Goal: Communication & Community: Share content

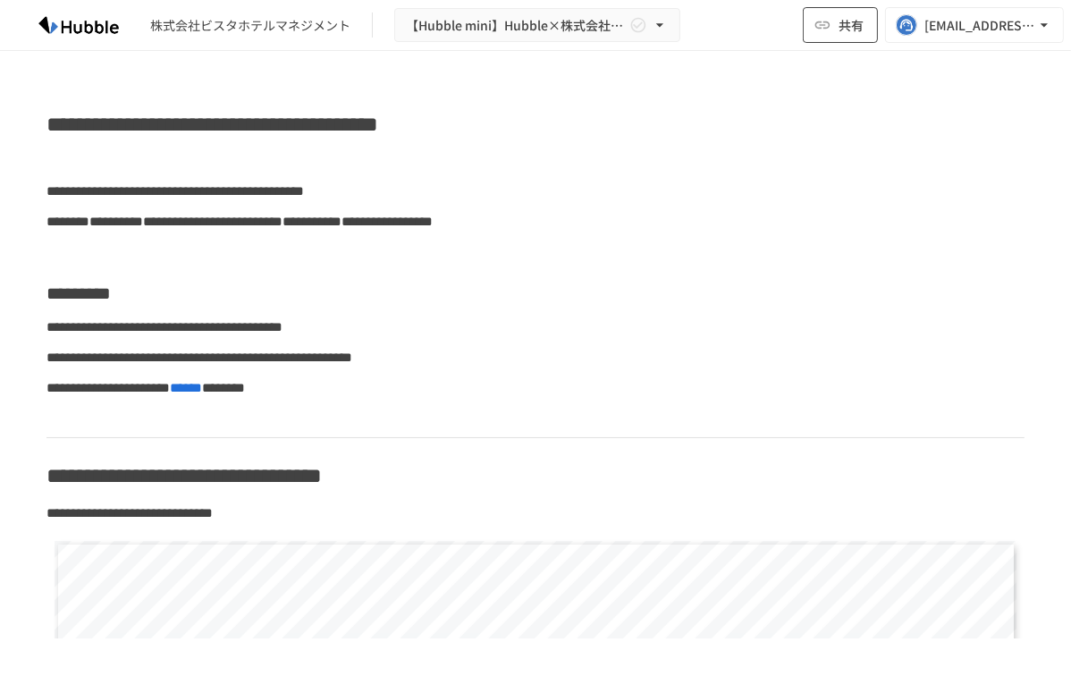
click at [857, 27] on span "共有" at bounding box center [851, 25] width 25 height 20
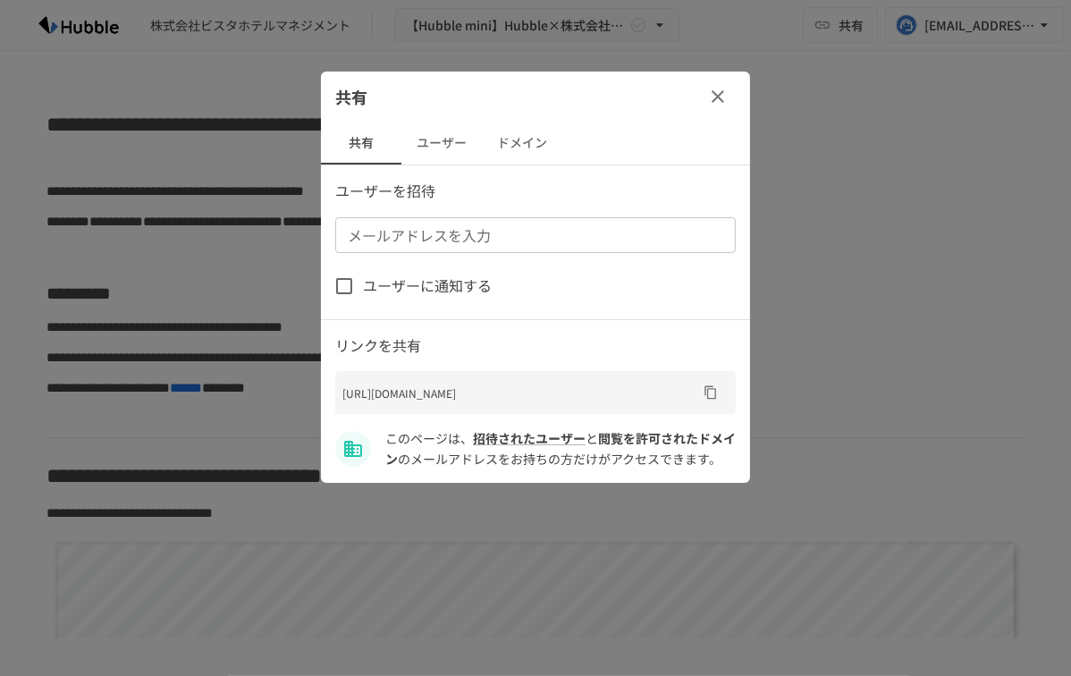
click at [449, 149] on button "ユーザー" at bounding box center [441, 143] width 80 height 43
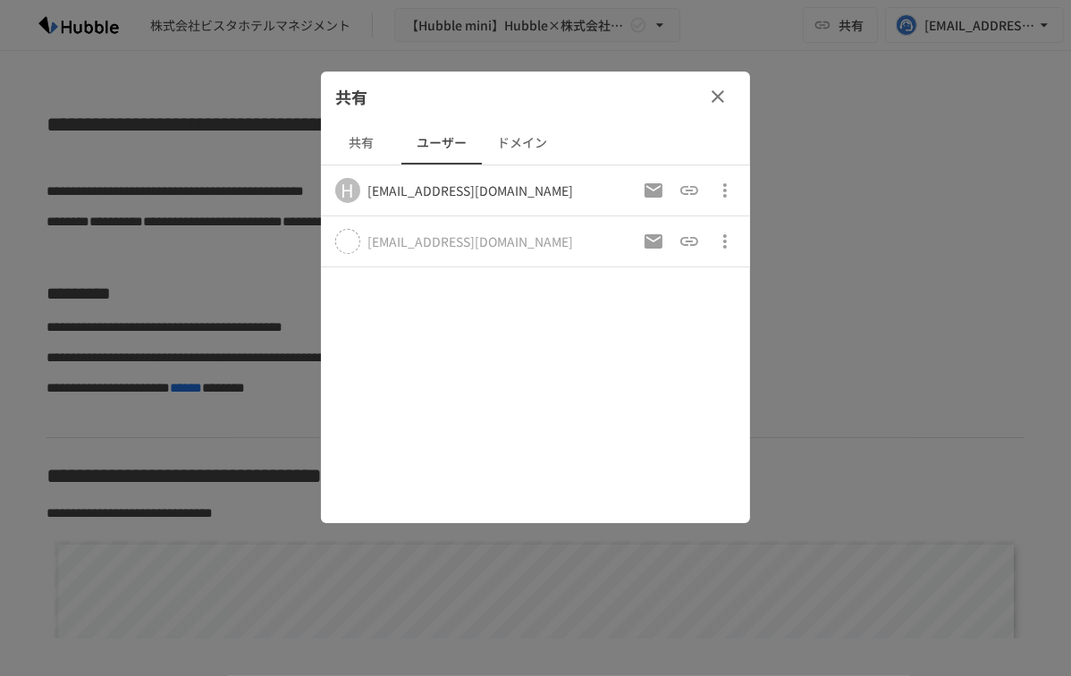
click at [368, 143] on button "共有" at bounding box center [361, 143] width 80 height 43
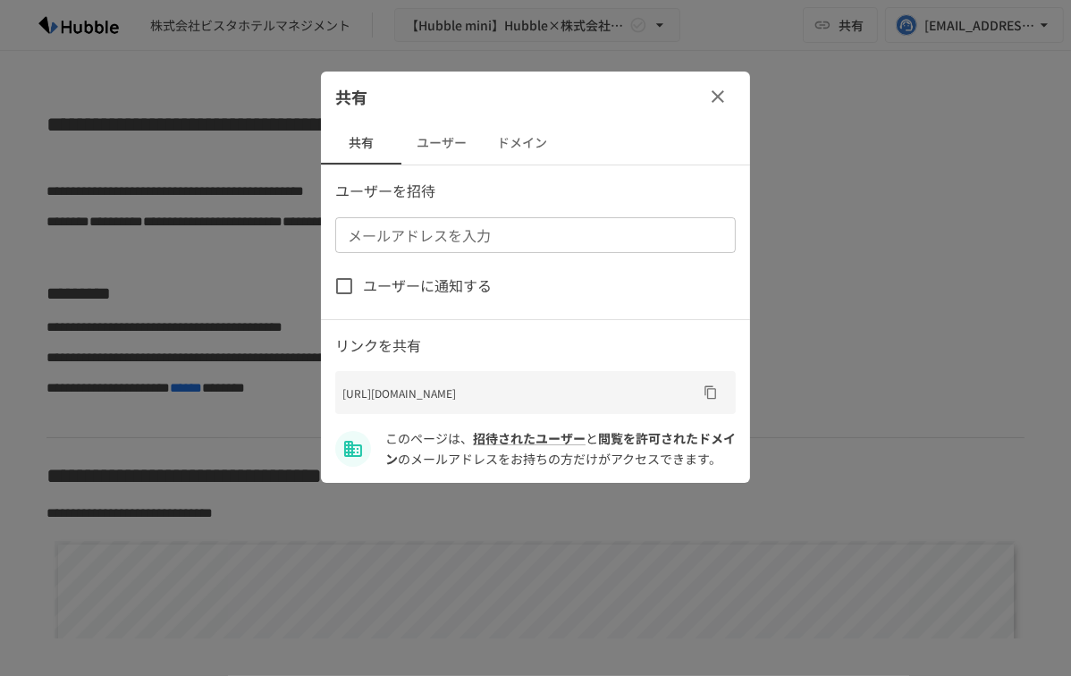
click at [715, 392] on icon "URLをコピー" at bounding box center [710, 392] width 12 height 13
click at [427, 248] on div "メールアドレスを入力" at bounding box center [535, 235] width 401 height 36
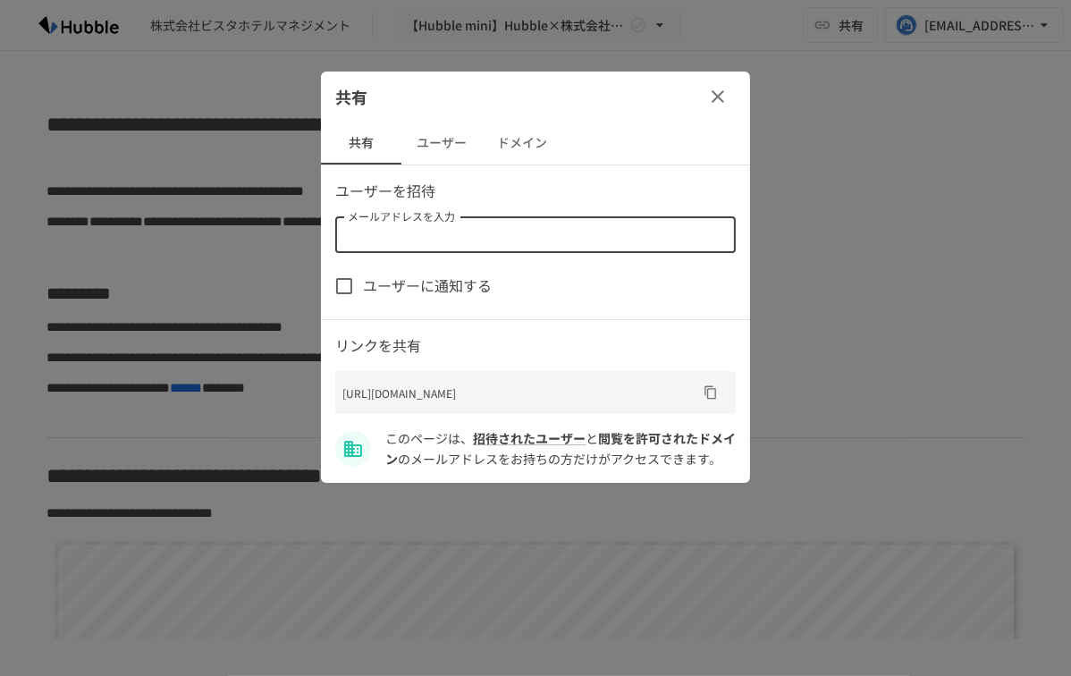
paste input "**********"
type input "**********"
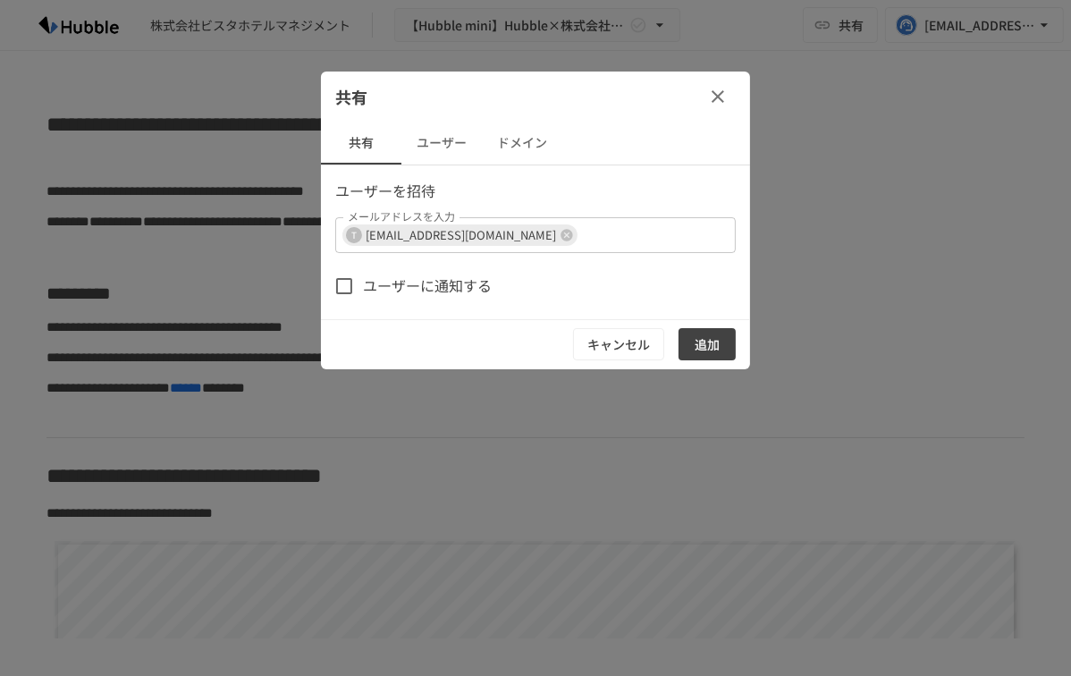
click at [590, 214] on div "ユーザーを招待 メールアドレスを入力 T [EMAIL_ADDRESS][DOMAIN_NAME] メールアドレスを入力 ユーザーに通知する キャンセル 追加" at bounding box center [535, 275] width 429 height 190
click at [590, 224] on input "メールアドレスを入力" at bounding box center [640, 235] width 122 height 25
click at [720, 328] on button "追加" at bounding box center [707, 344] width 57 height 33
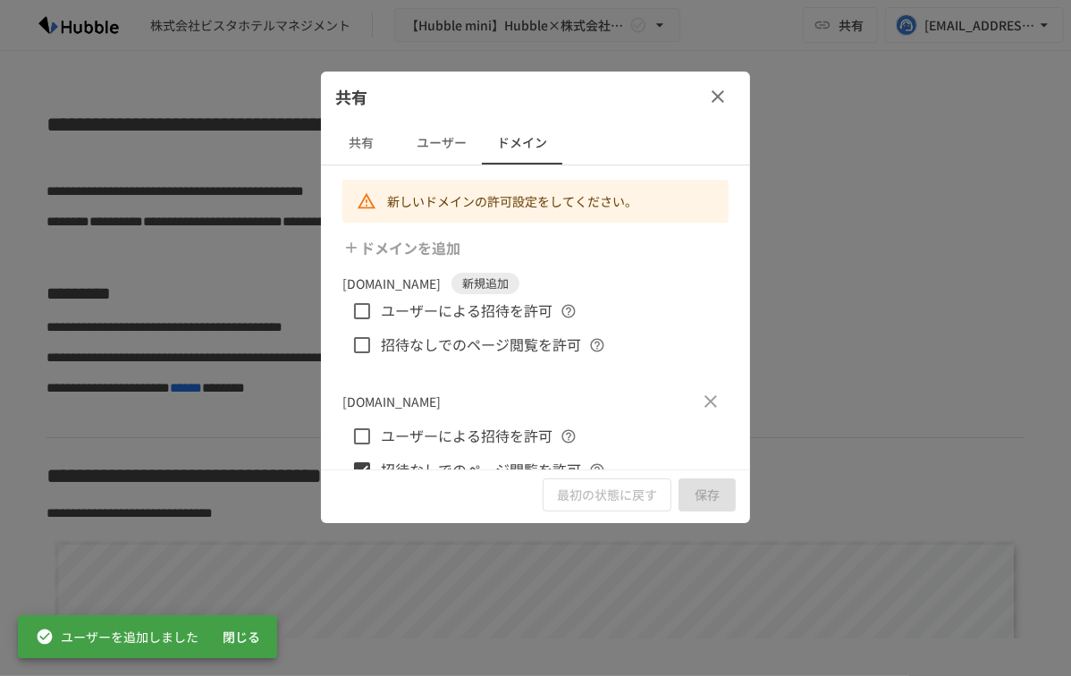
scroll to position [31, 0]
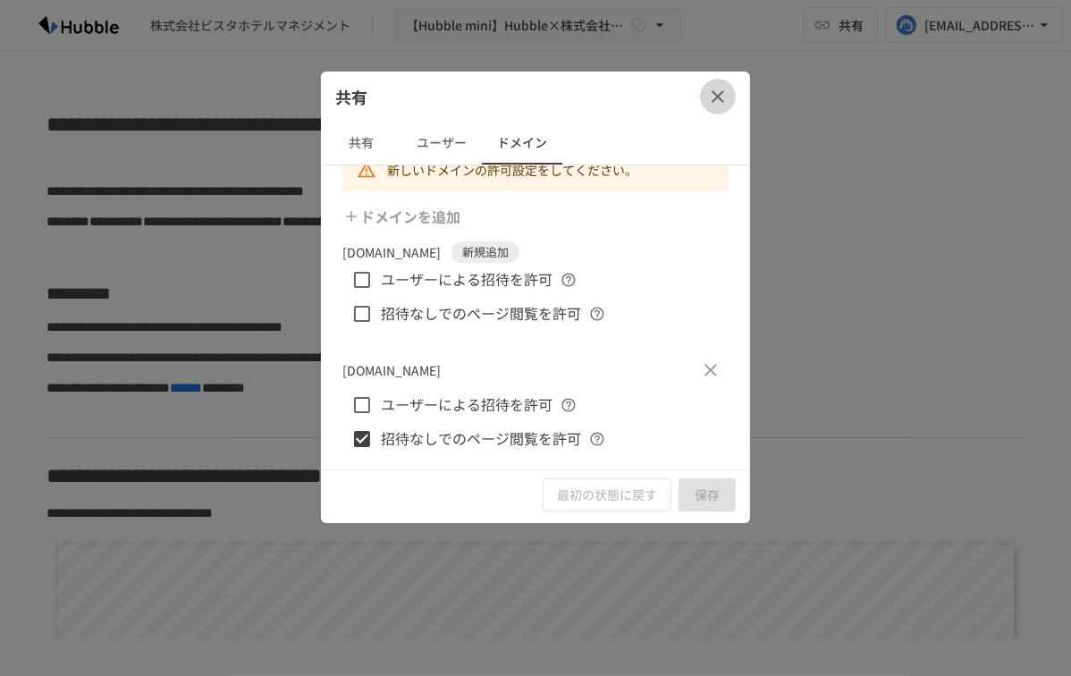
click at [716, 95] on icon "button" at bounding box center [718, 96] width 13 height 13
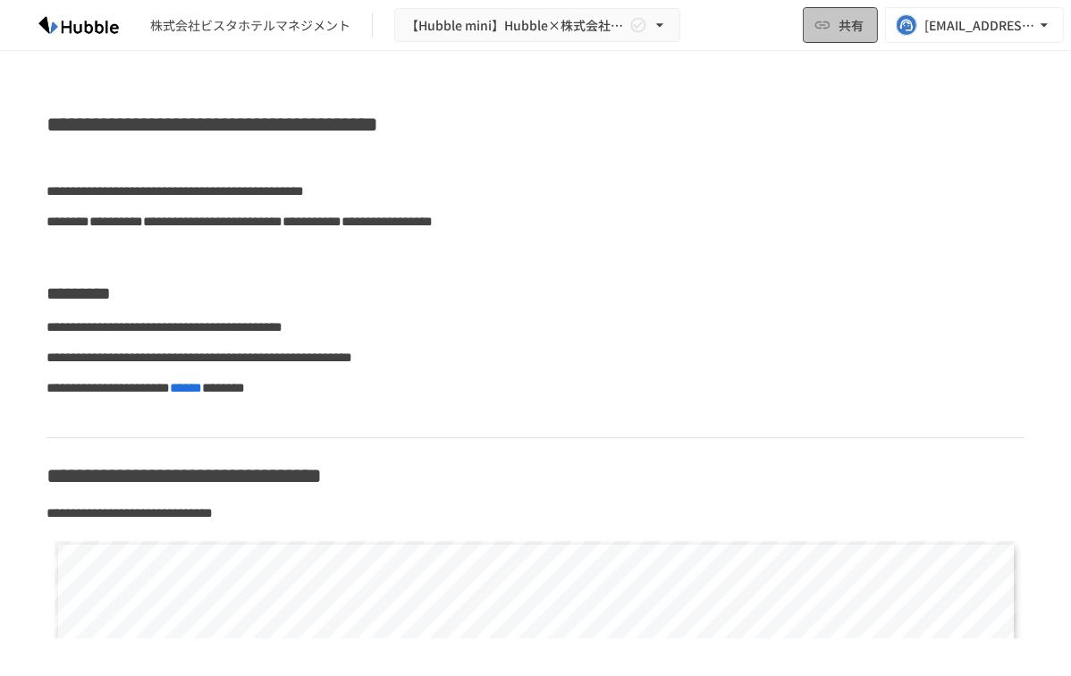
click at [831, 35] on button "共有" at bounding box center [840, 25] width 75 height 36
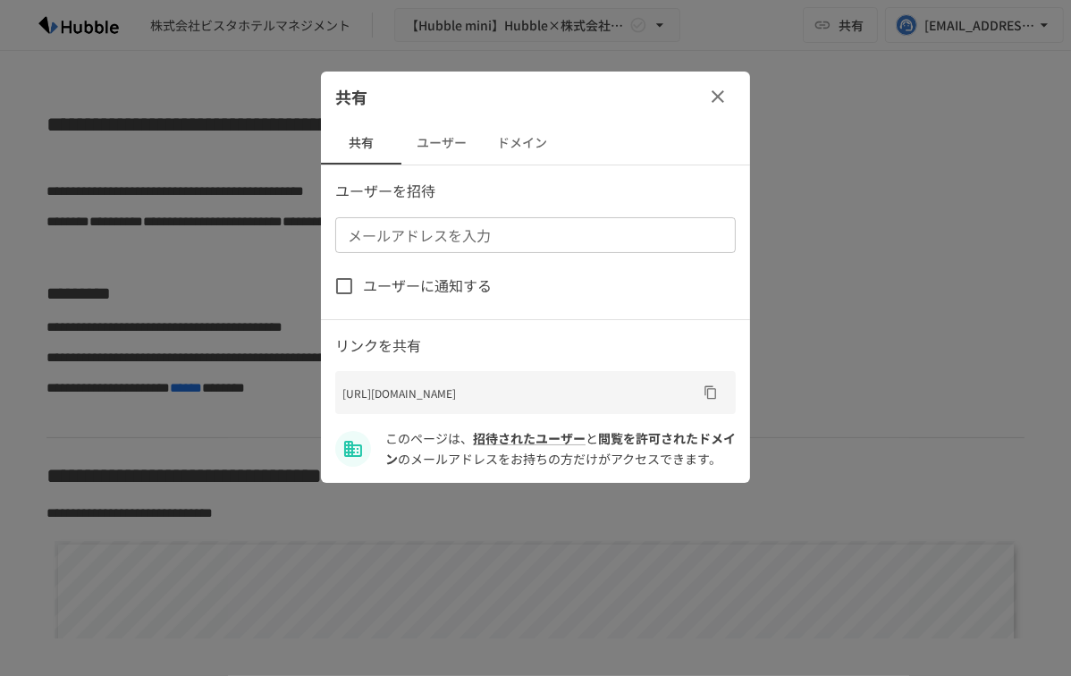
click at [451, 139] on button "ユーザー" at bounding box center [441, 143] width 80 height 43
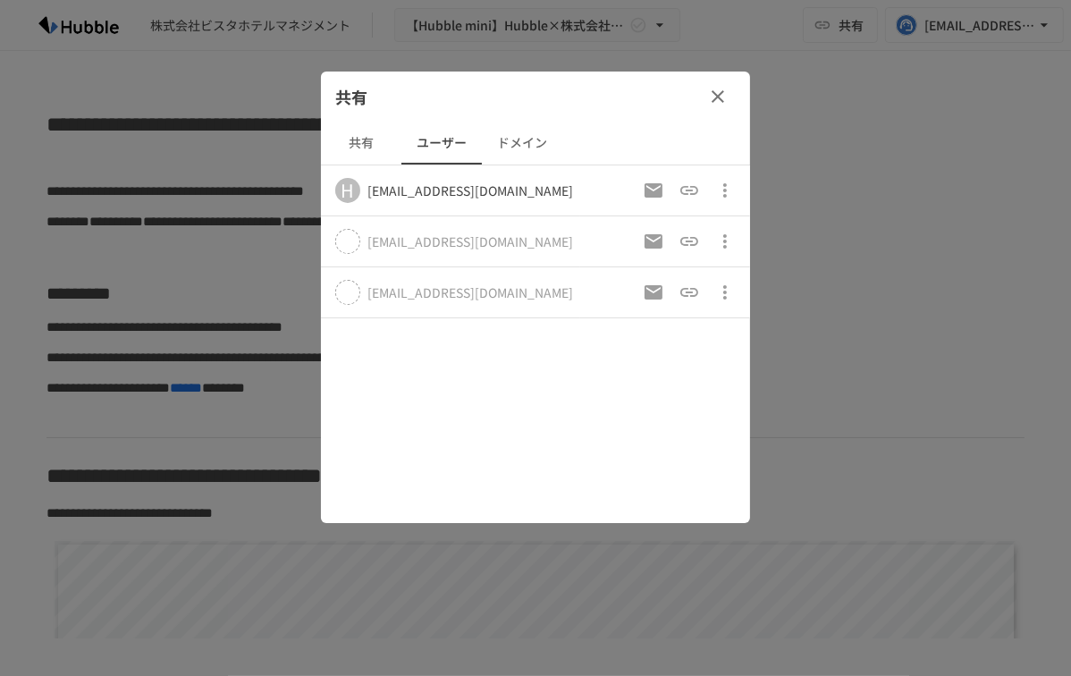
click at [527, 142] on button "ドメイン" at bounding box center [522, 143] width 80 height 43
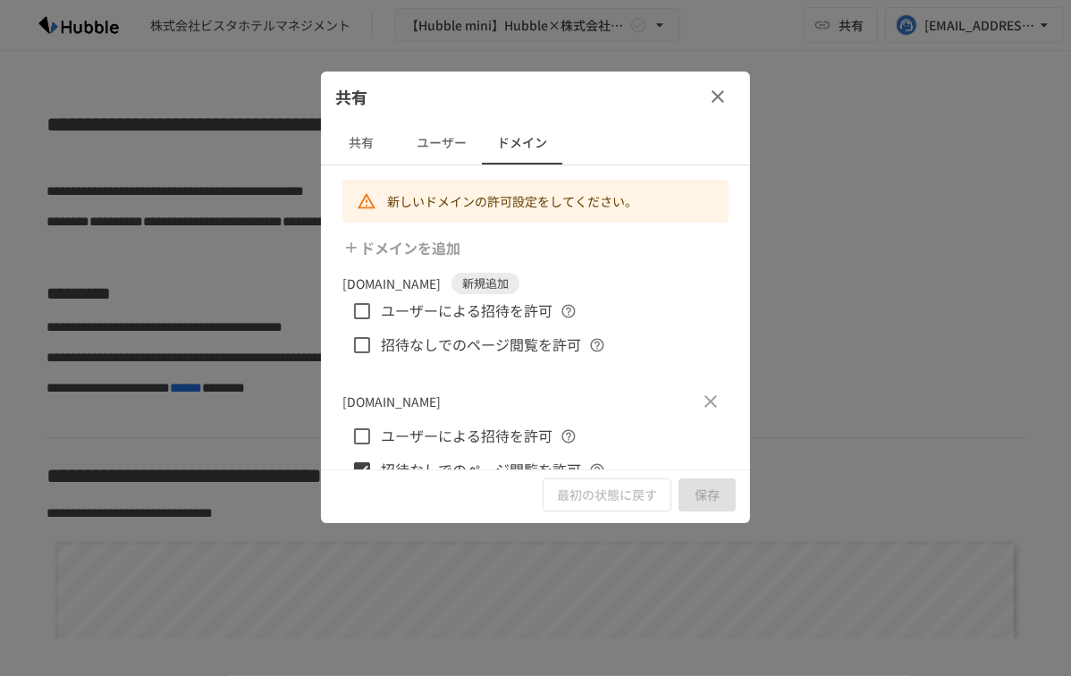
click at [368, 142] on button "共有" at bounding box center [361, 143] width 80 height 43
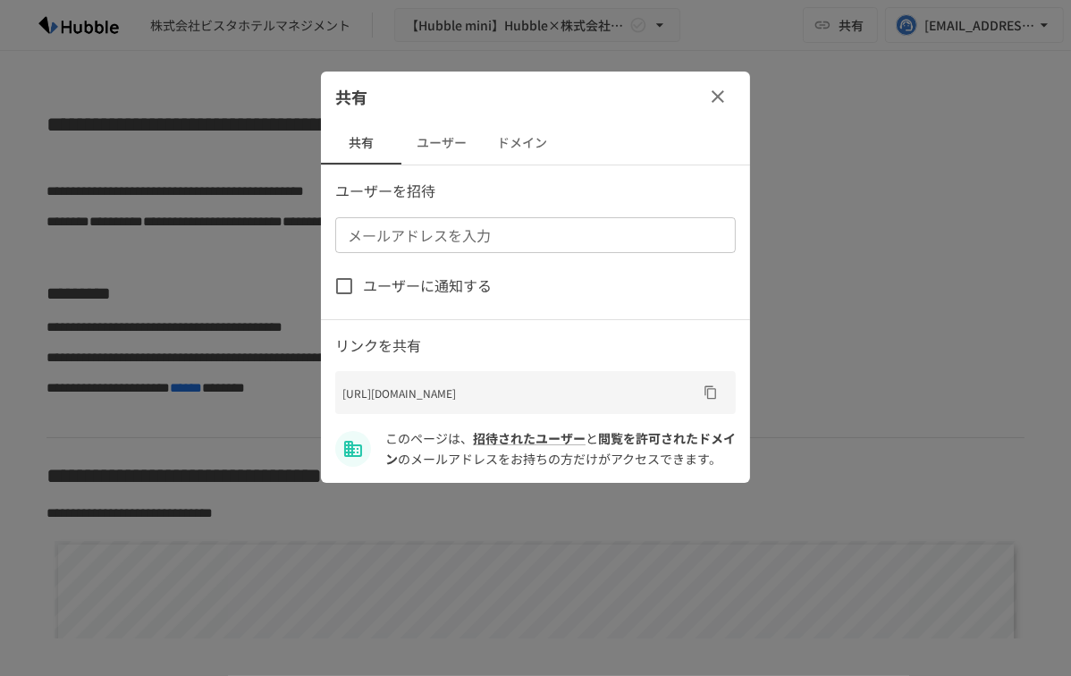
click at [723, 95] on icon "button" at bounding box center [717, 96] width 21 height 21
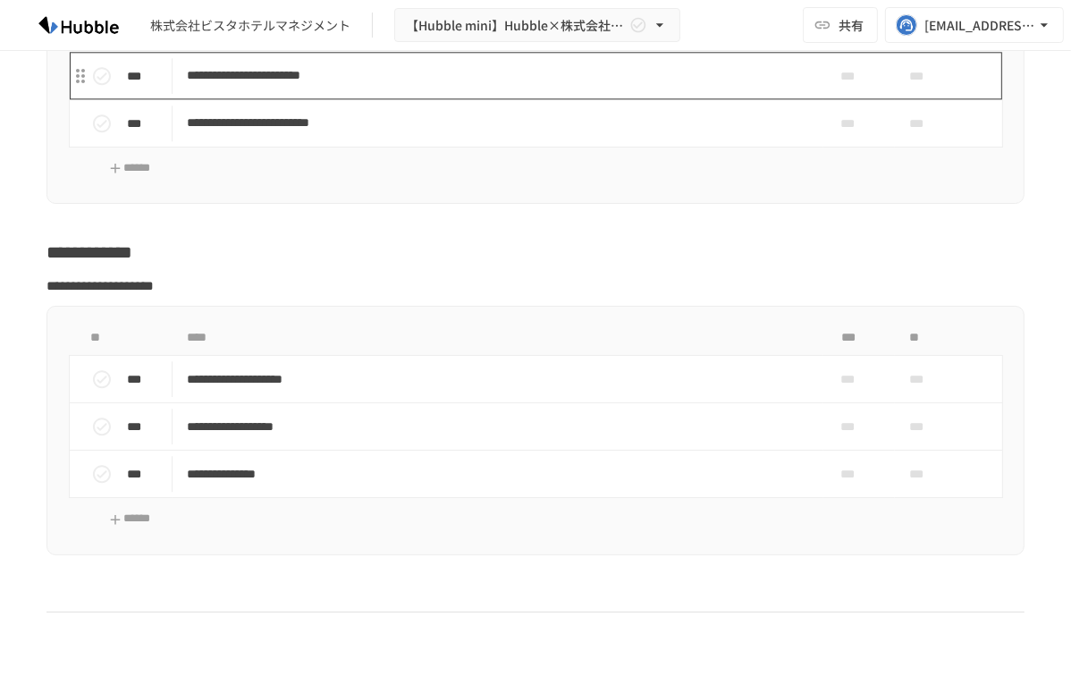
scroll to position [4055, 0]
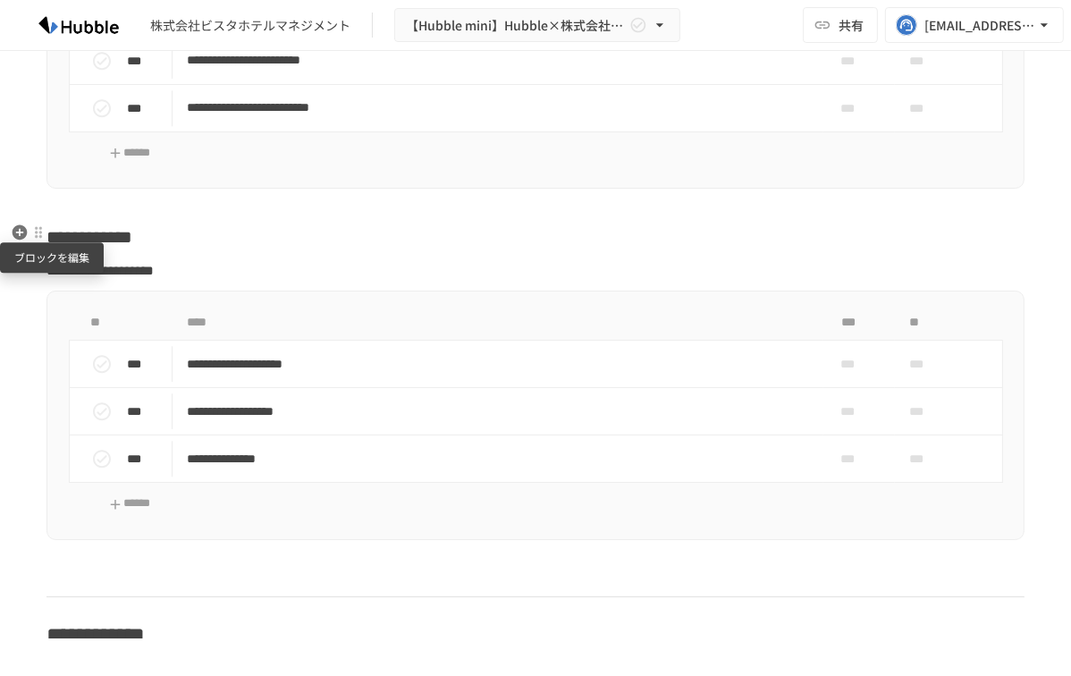
click at [41, 230] on div at bounding box center [38, 232] width 14 height 14
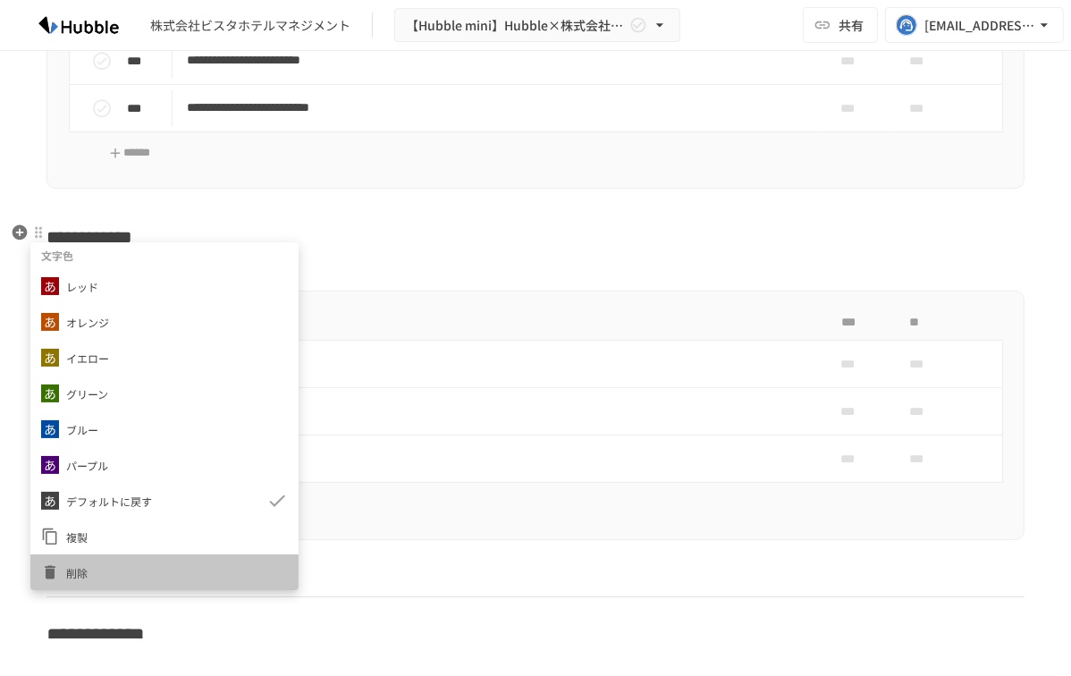
click at [95, 569] on span "削除" at bounding box center [177, 572] width 222 height 17
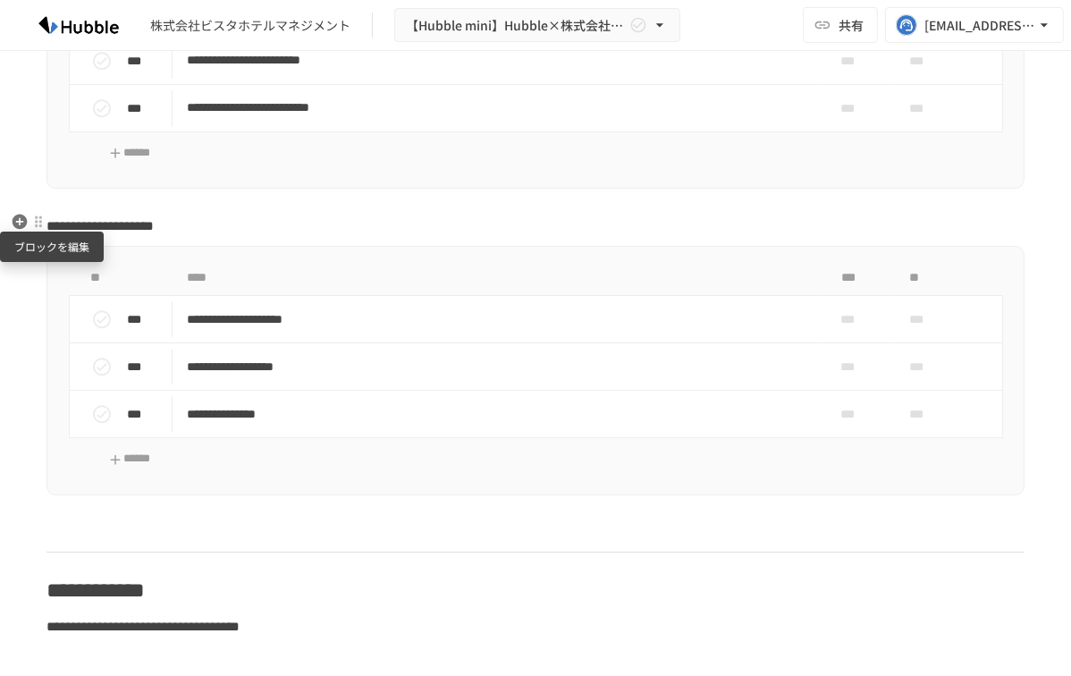
click at [36, 219] on div at bounding box center [38, 222] width 14 height 14
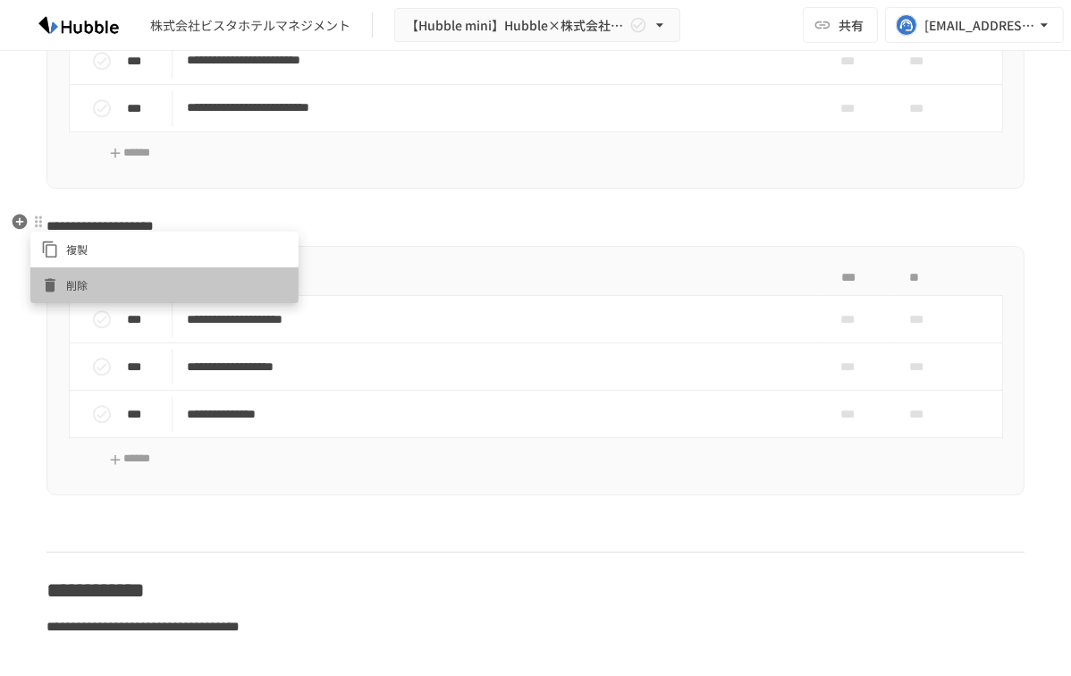
click at [82, 279] on span "削除" at bounding box center [177, 284] width 222 height 17
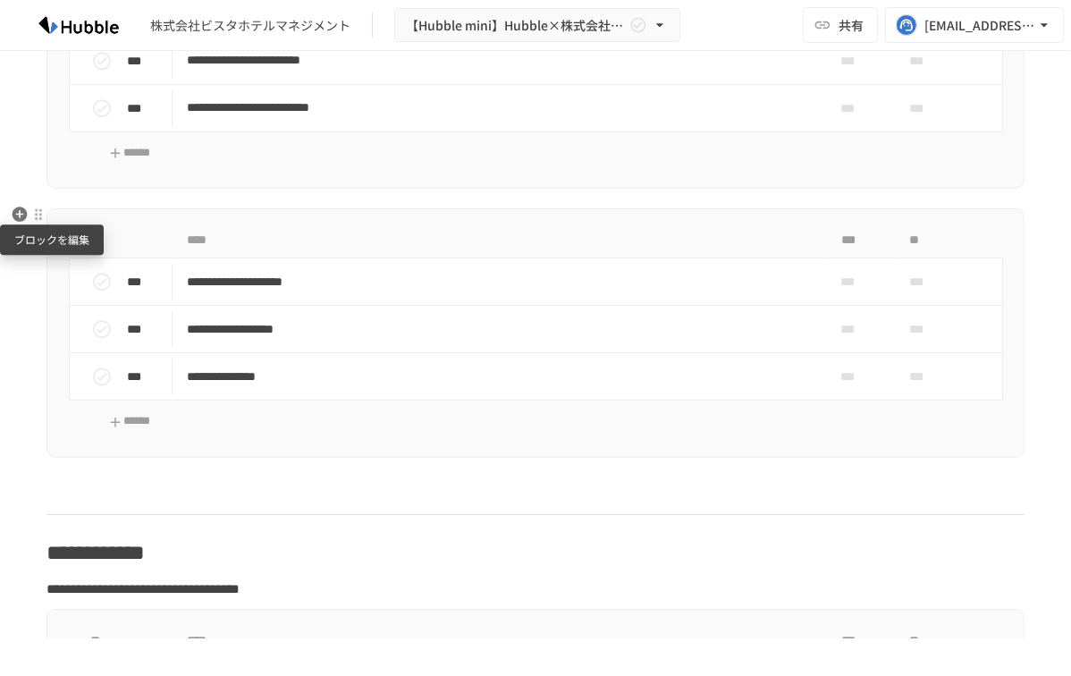
click at [39, 214] on div at bounding box center [38, 214] width 14 height 14
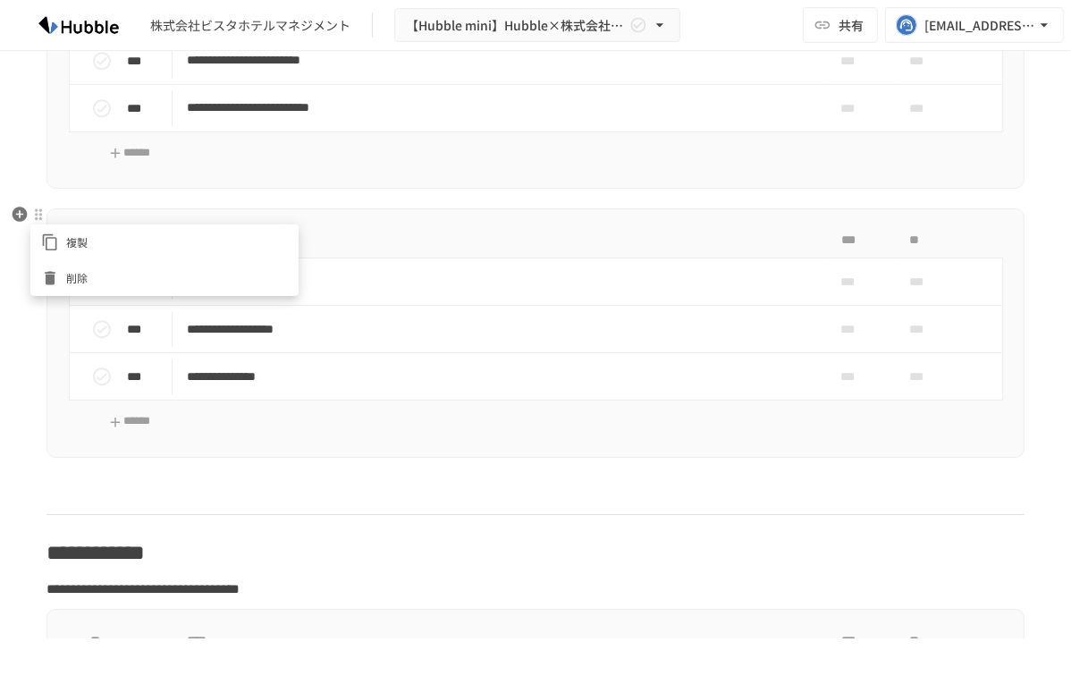
click at [79, 276] on span "削除" at bounding box center [177, 277] width 222 height 17
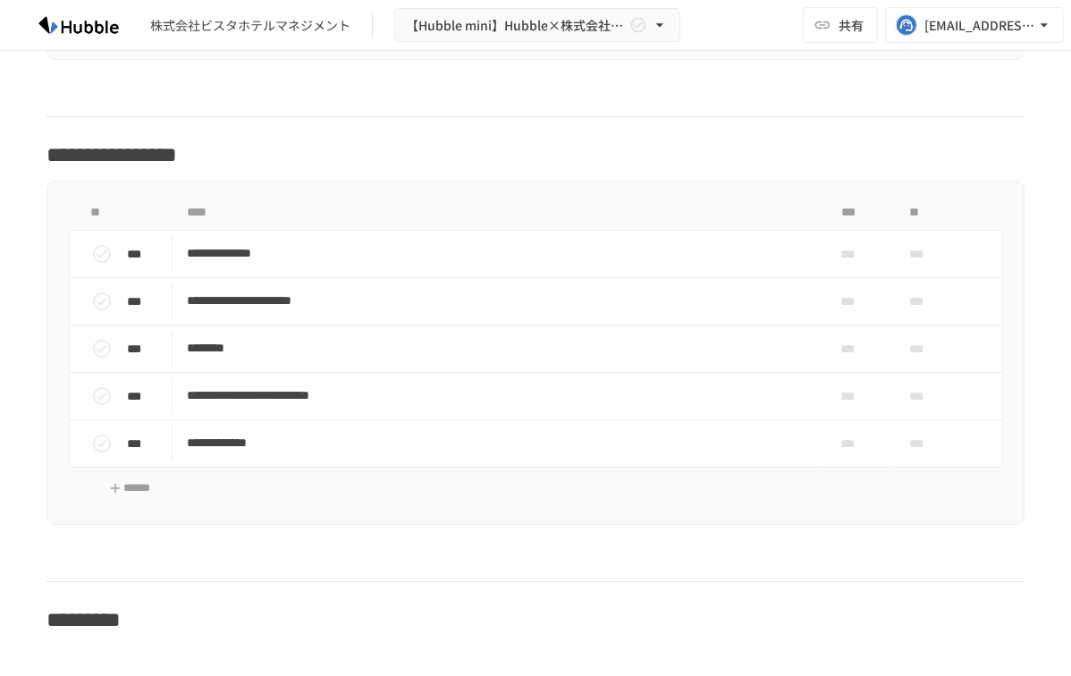
scroll to position [1838, 0]
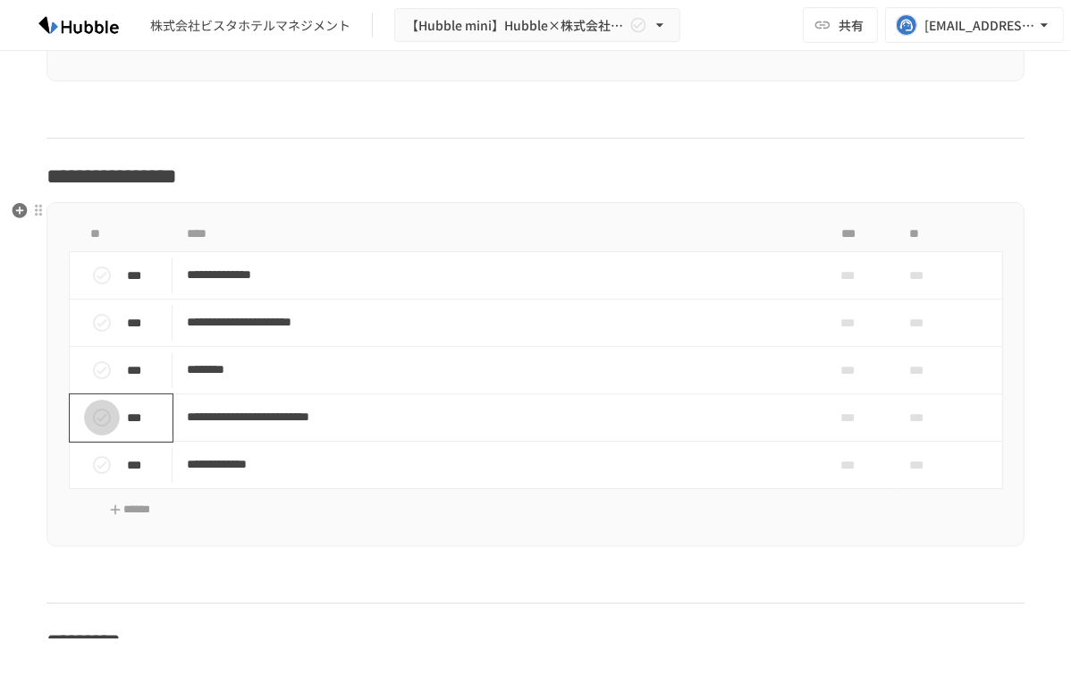
click at [103, 413] on icon "status" at bounding box center [101, 417] width 21 height 21
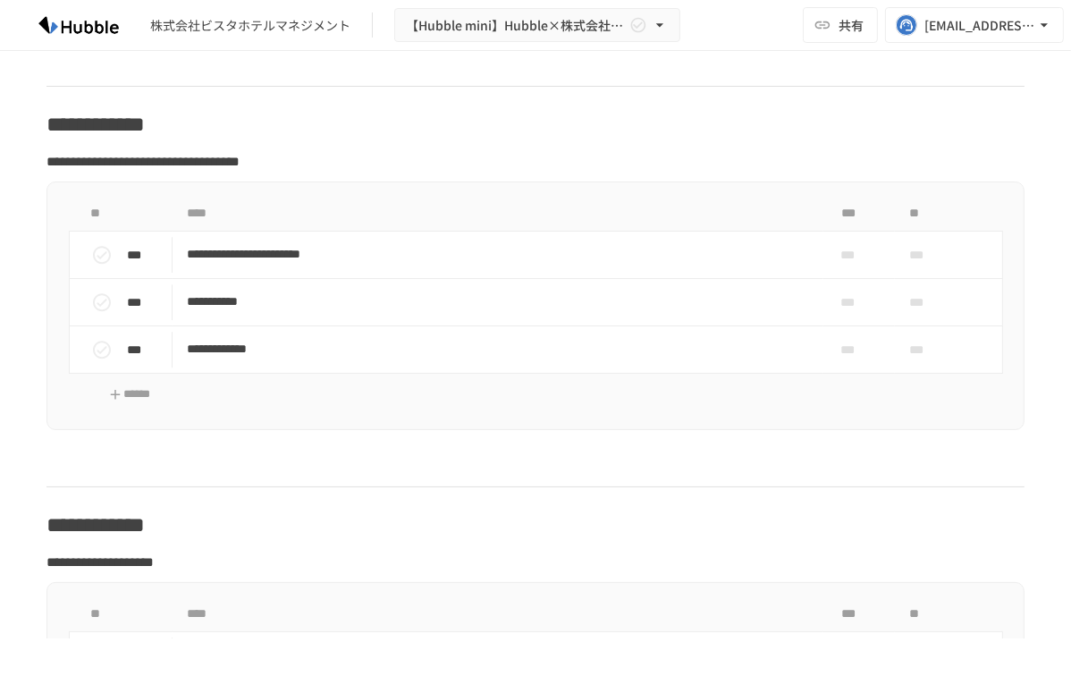
scroll to position [4602, 0]
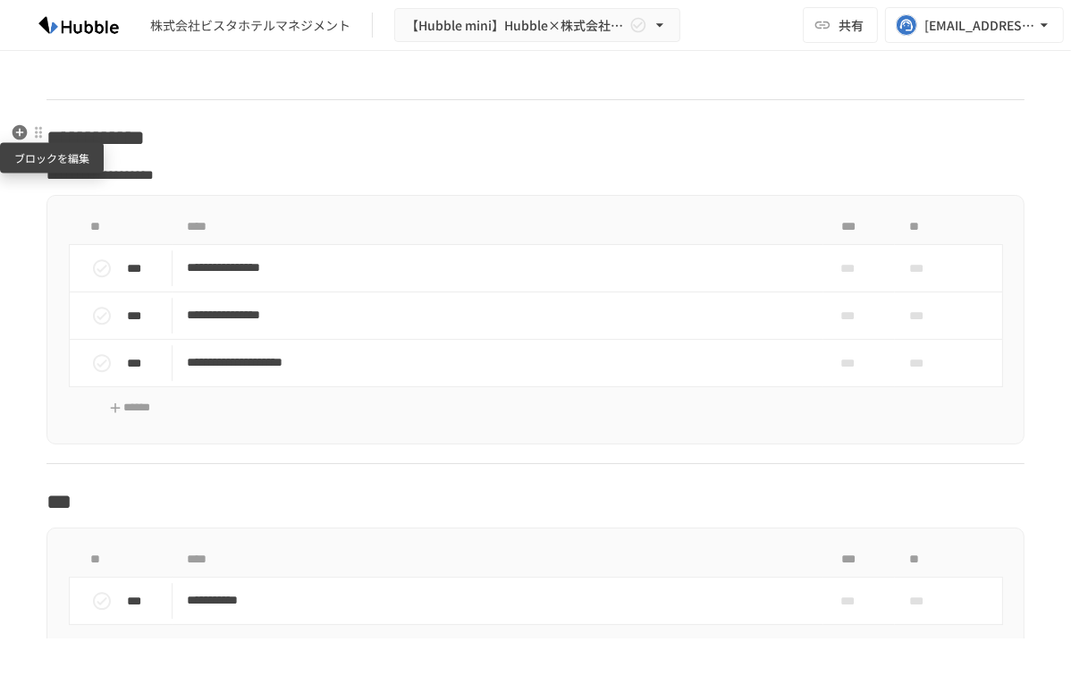
click at [40, 131] on div at bounding box center [38, 132] width 14 height 14
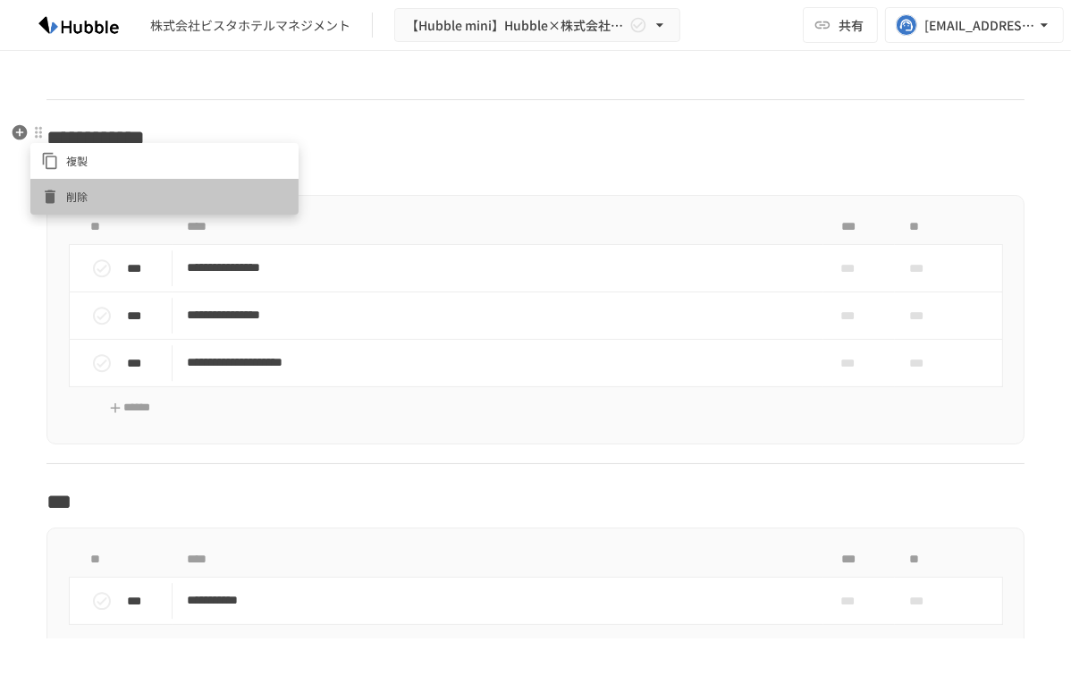
click at [67, 190] on span "削除" at bounding box center [177, 196] width 222 height 17
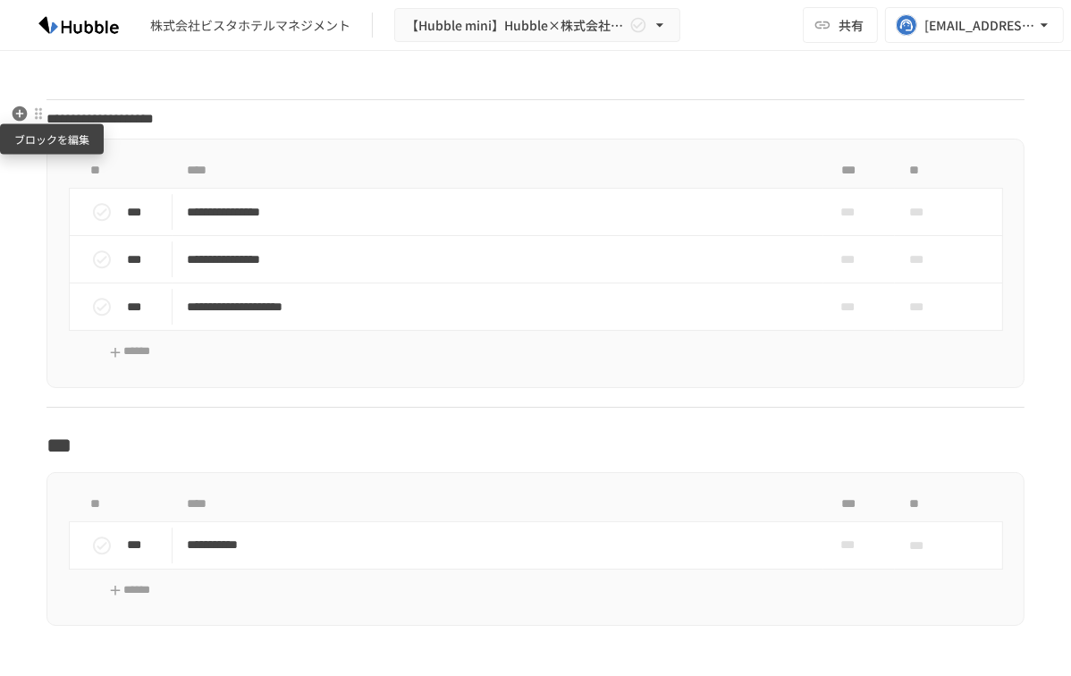
click at [35, 116] on div at bounding box center [38, 113] width 14 height 14
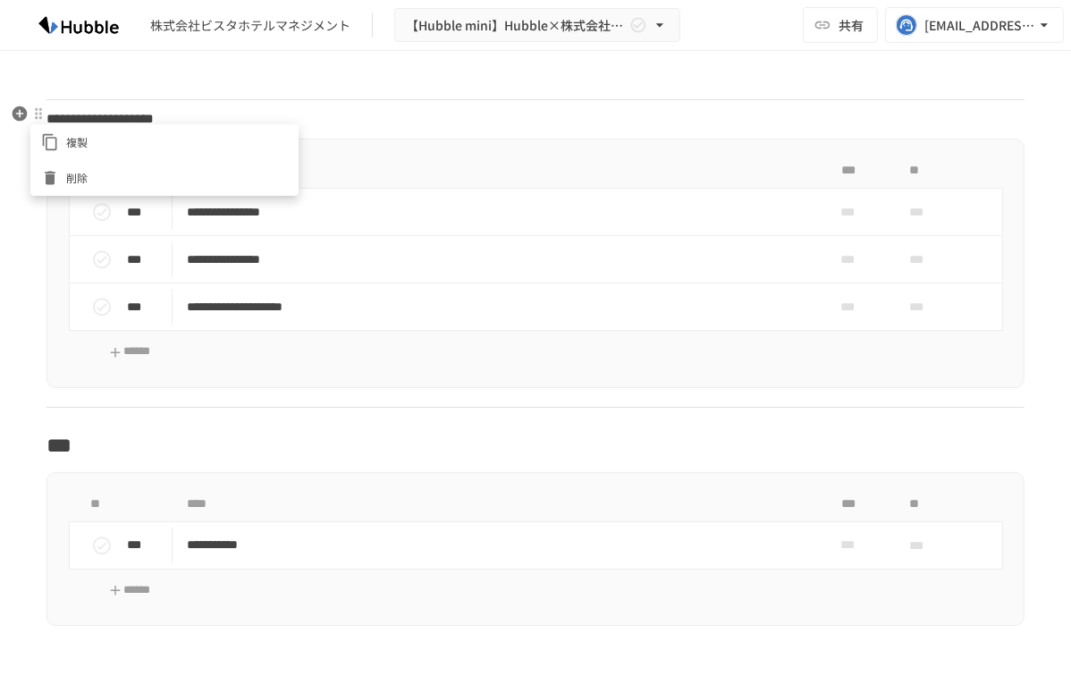
click at [66, 173] on span "削除" at bounding box center [177, 177] width 222 height 17
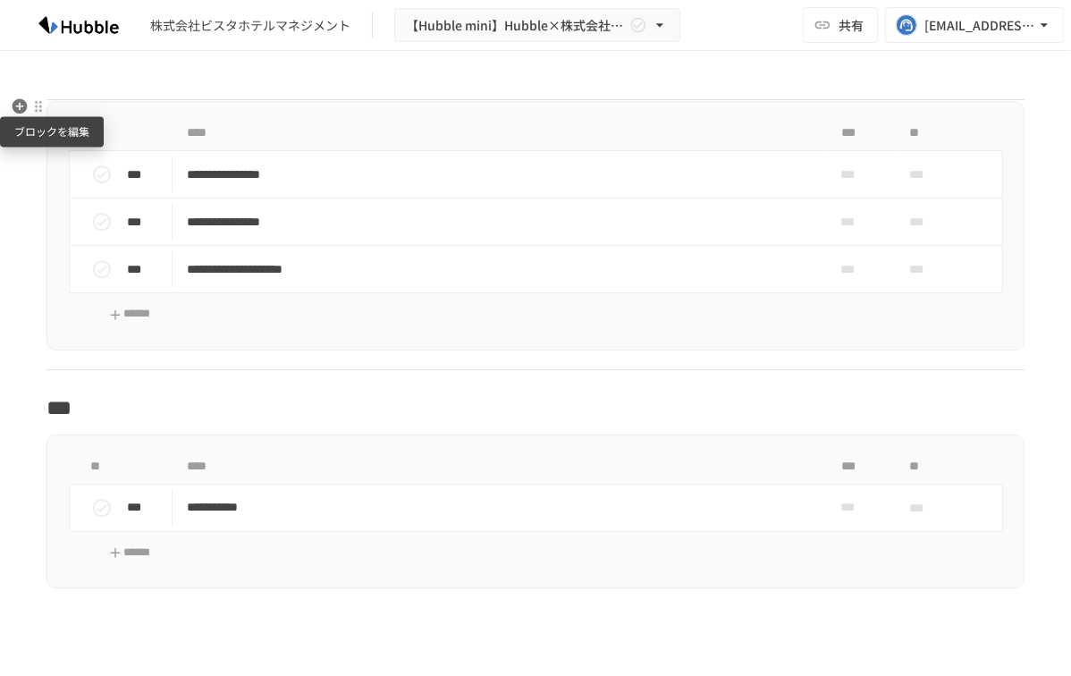
click at [39, 110] on div at bounding box center [38, 106] width 14 height 14
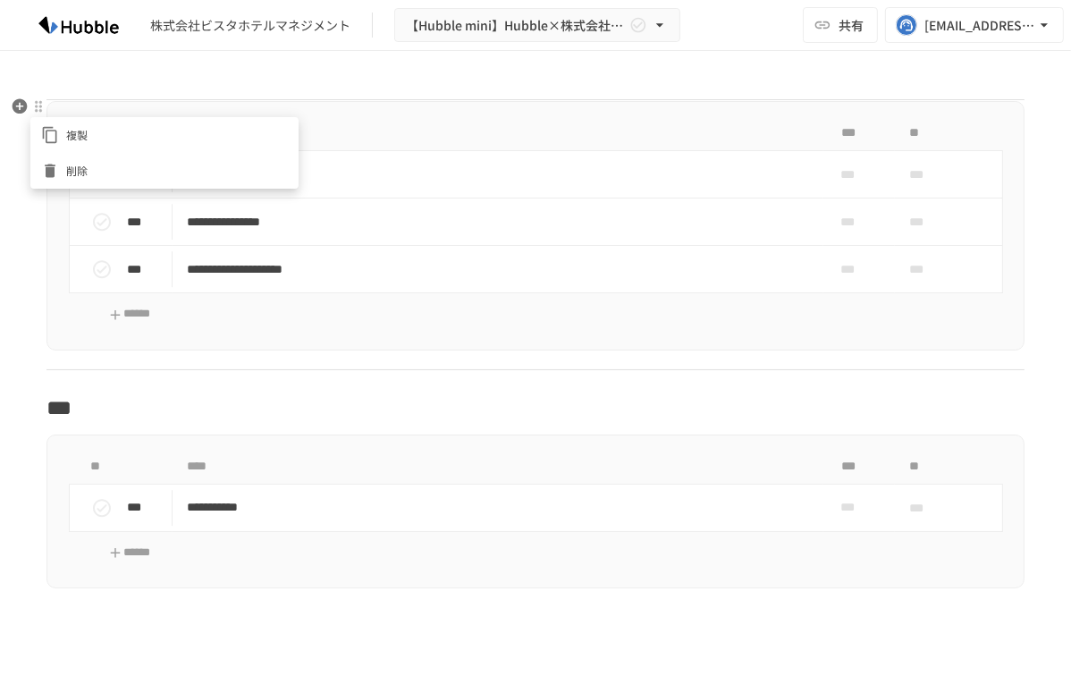
click at [68, 170] on span "削除" at bounding box center [177, 170] width 222 height 17
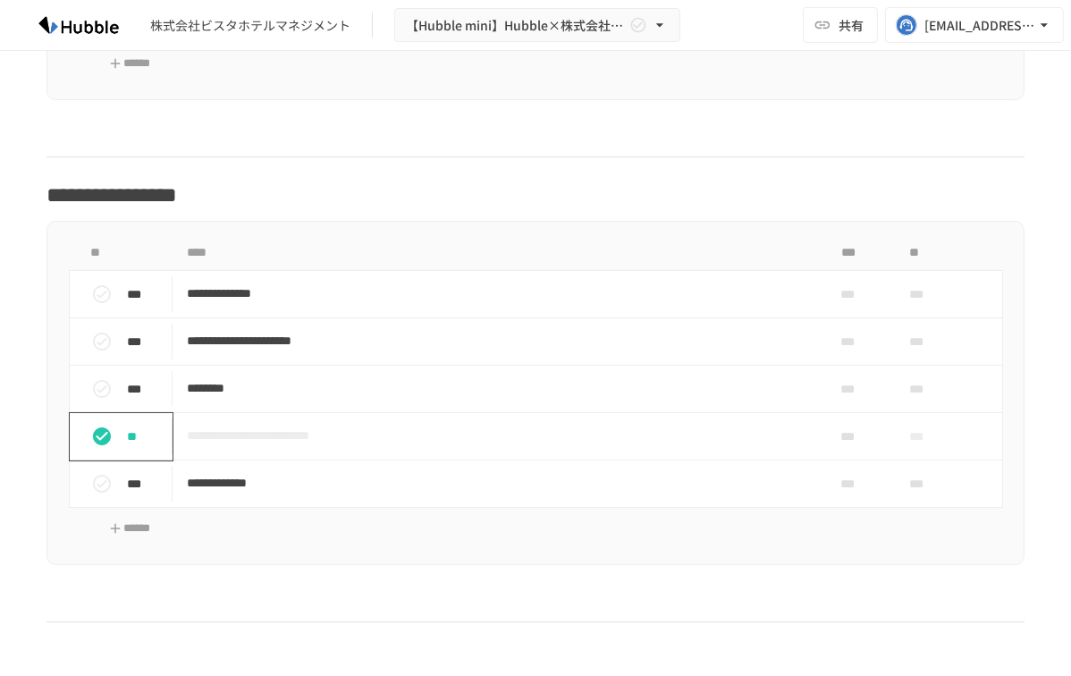
scroll to position [1852, 0]
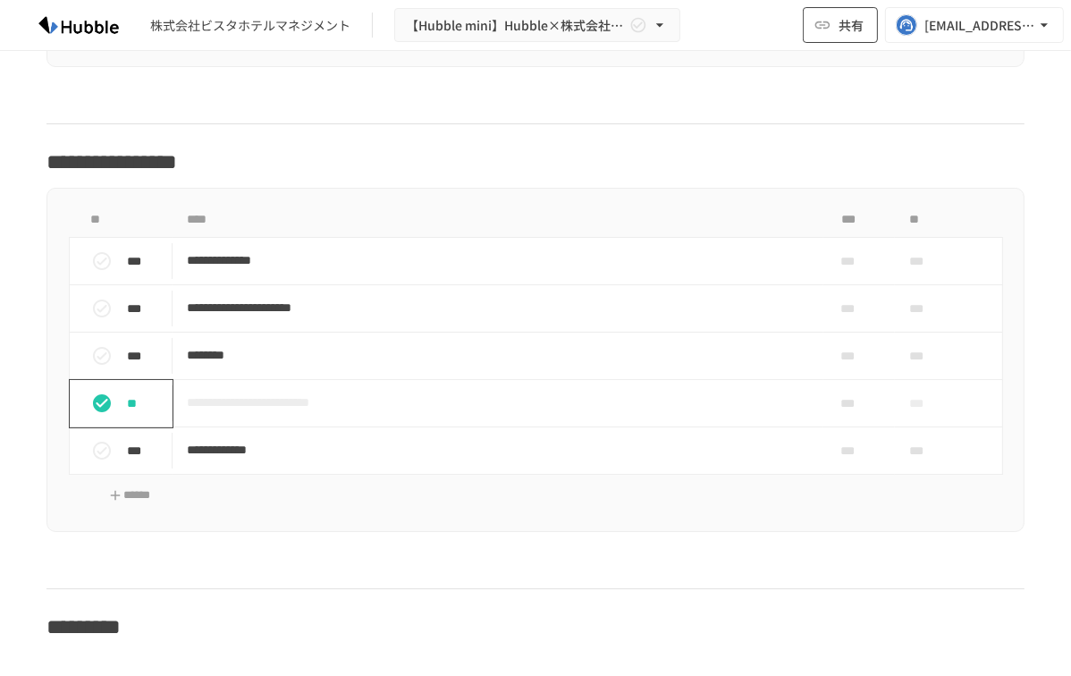
click at [842, 30] on span "共有" at bounding box center [851, 25] width 25 height 20
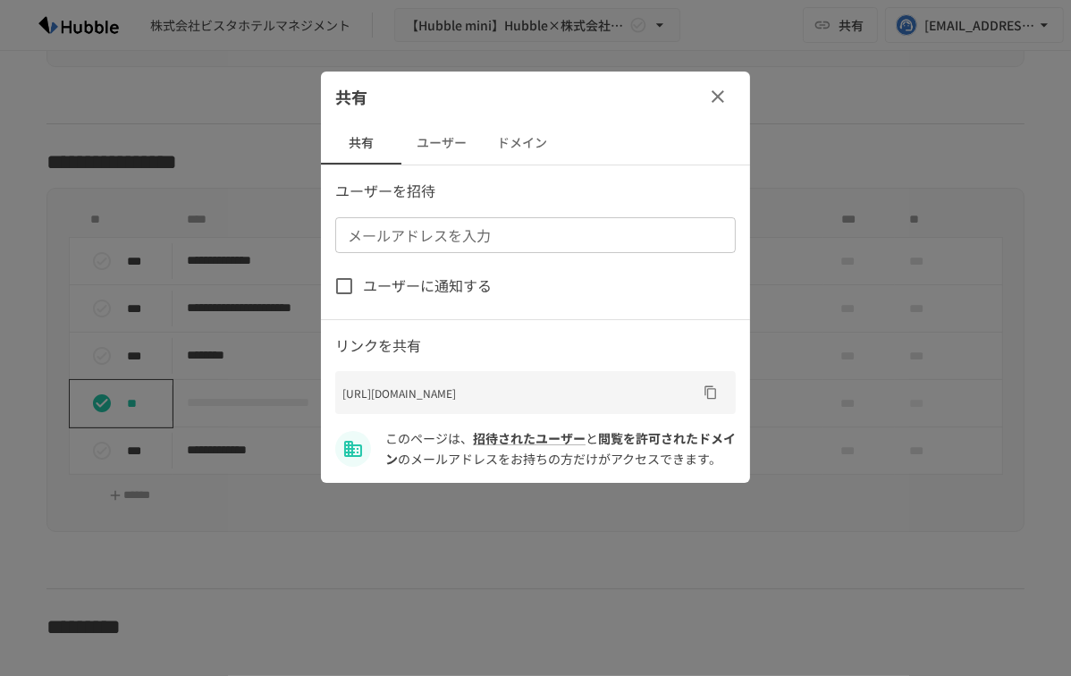
click at [464, 137] on button "ユーザー" at bounding box center [441, 143] width 80 height 43
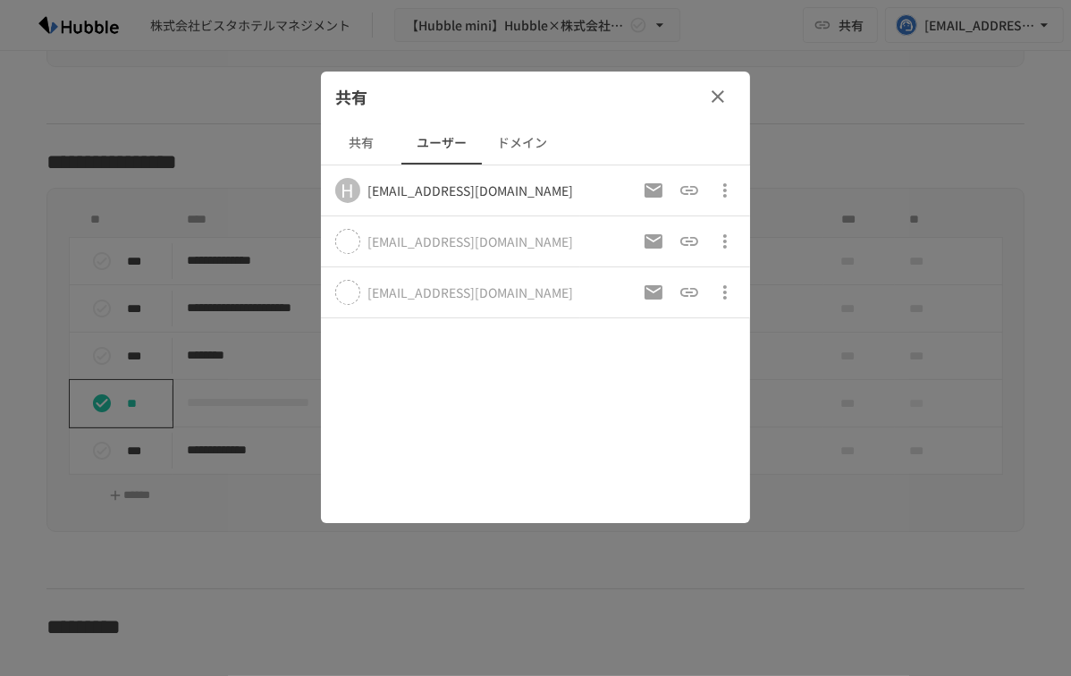
click at [728, 292] on icon "button" at bounding box center [724, 292] width 21 height 21
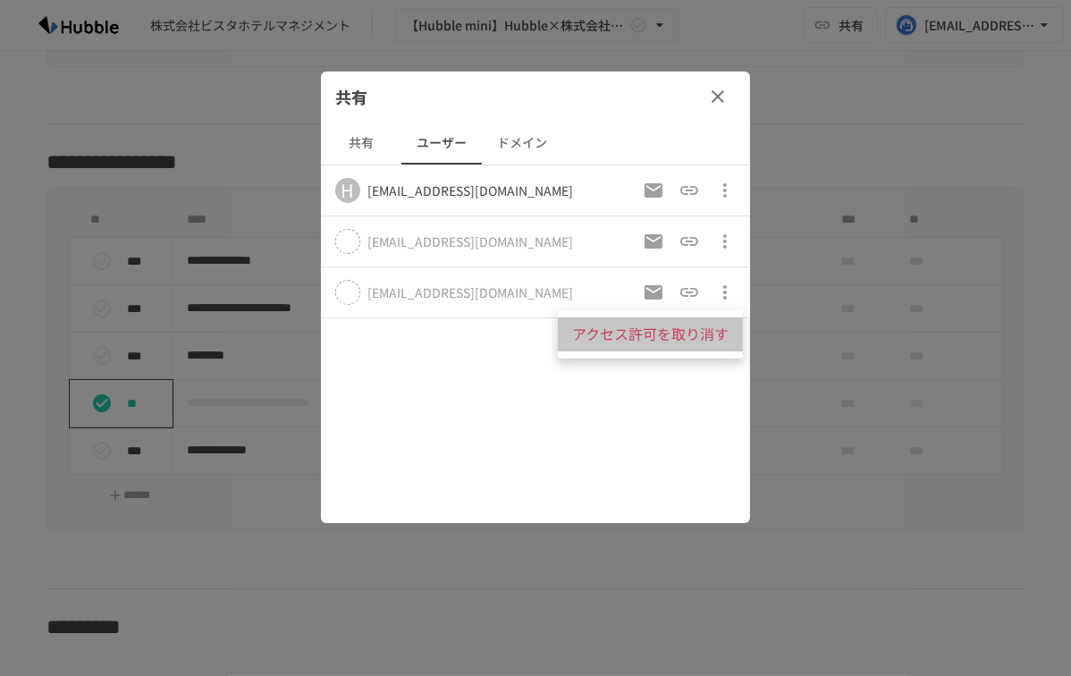
click at [725, 325] on p "アクセス許可を取り消す" at bounding box center [650, 334] width 156 height 23
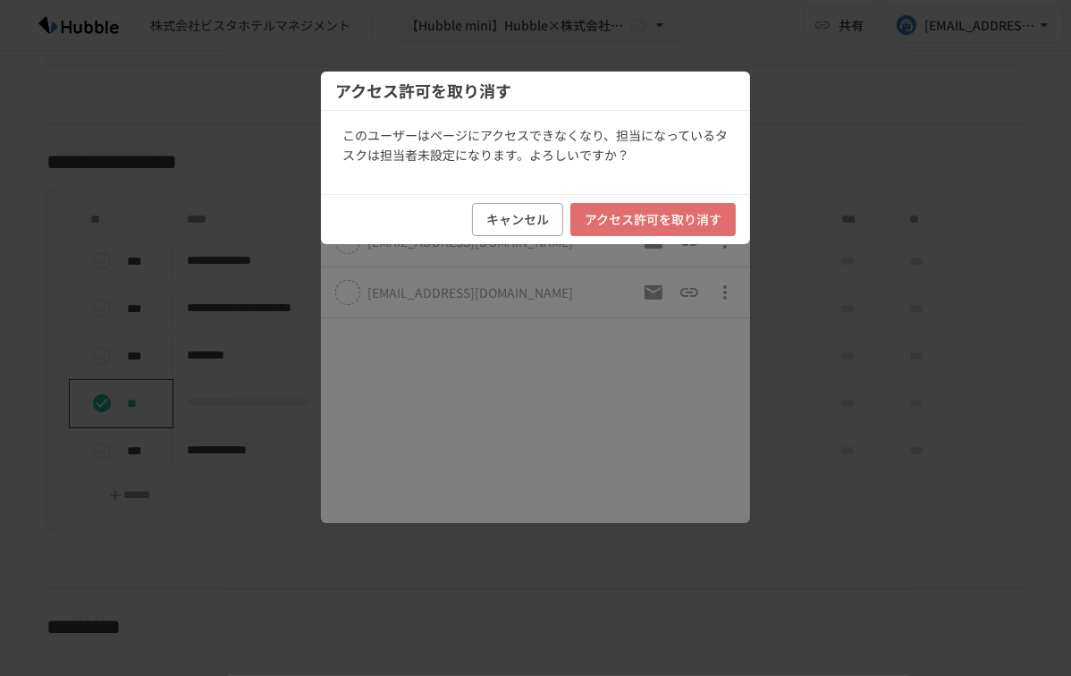
click at [685, 227] on button "アクセス許可を取り消す" at bounding box center [652, 219] width 165 height 33
